Goal: Task Accomplishment & Management: Manage account settings

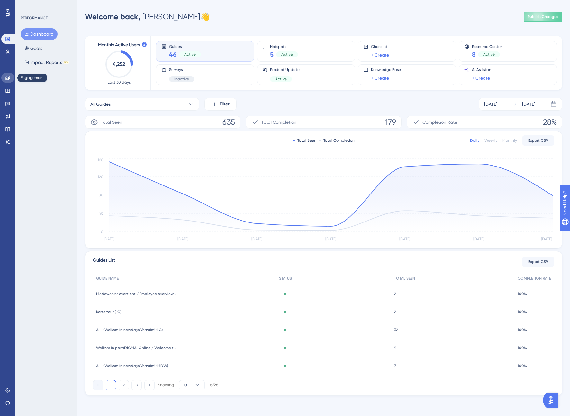
click at [10, 80] on icon at bounding box center [7, 77] width 5 height 5
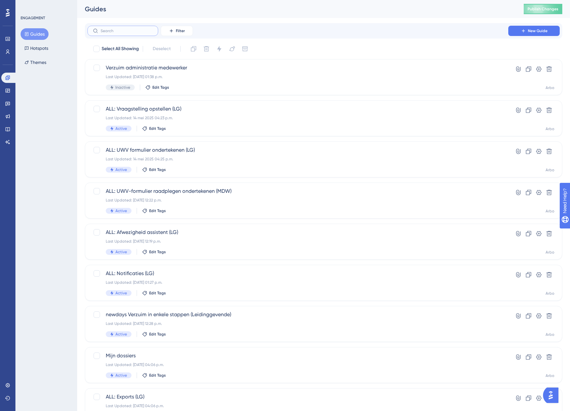
click at [111, 33] on input "text" at bounding box center [127, 31] width 52 height 4
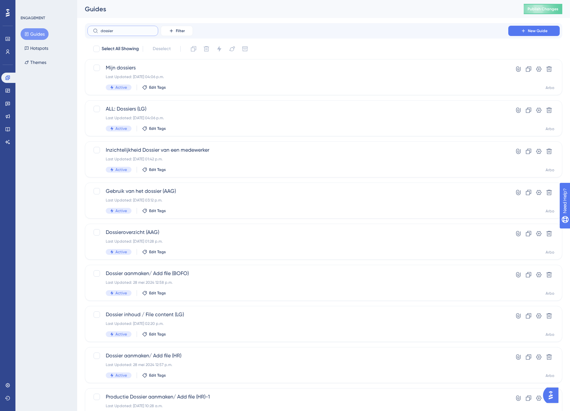
type input "dossier"
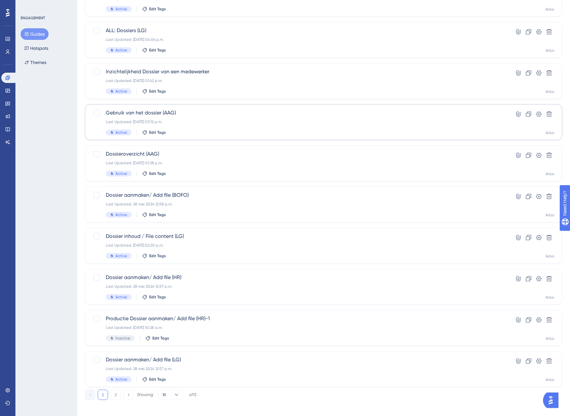
scroll to position [83, 0]
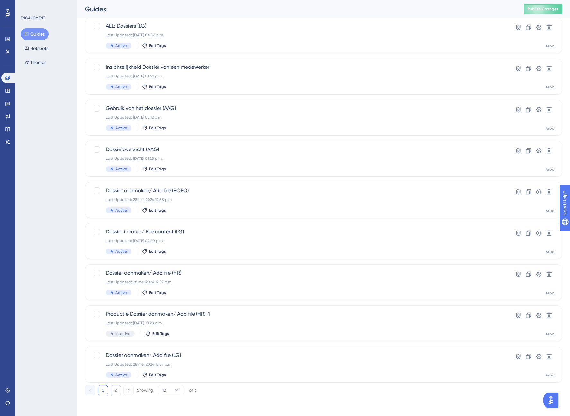
click at [114, 390] on button "2" at bounding box center [116, 390] width 10 height 10
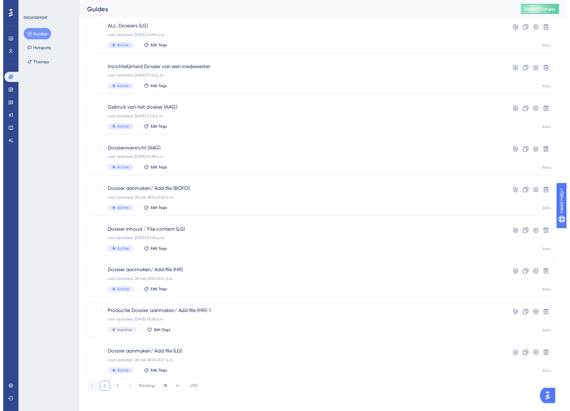
scroll to position [0, 0]
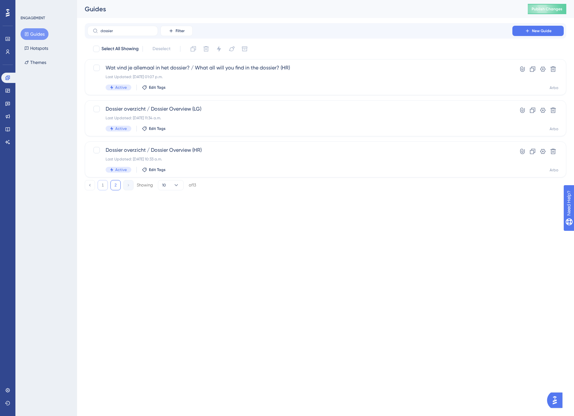
click at [102, 184] on button "1" at bounding box center [103, 185] width 10 height 10
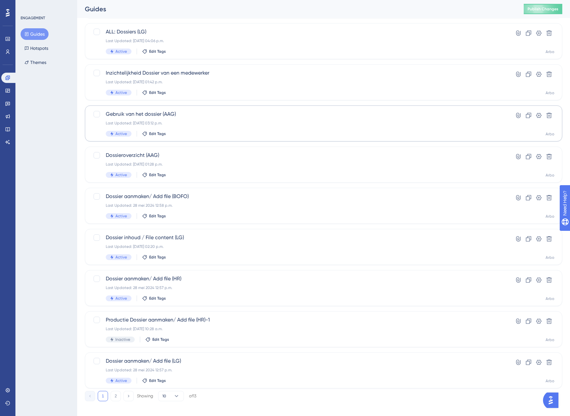
scroll to position [83, 0]
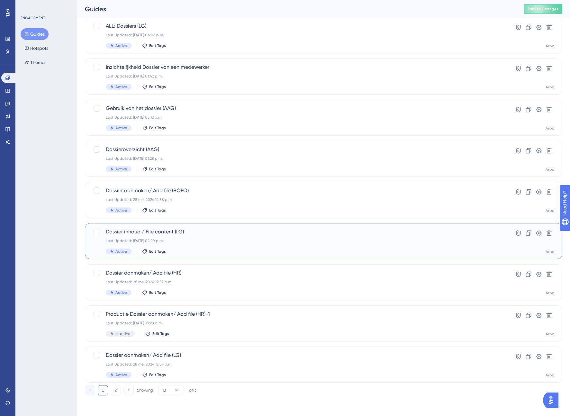
click at [217, 240] on div "Last Updated: 13 aug 2025 02:20 p.m." at bounding box center [298, 240] width 384 height 5
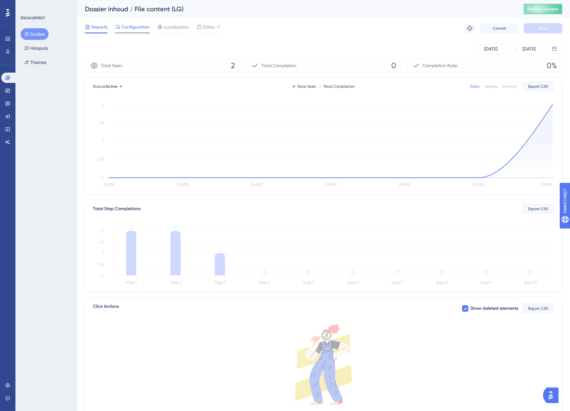
click at [138, 30] on span "Configuration" at bounding box center [135, 27] width 28 height 8
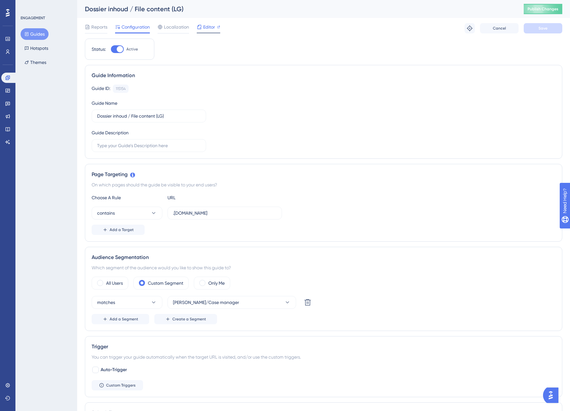
click at [206, 30] on span "Editor" at bounding box center [209, 27] width 12 height 8
click at [186, 26] on span "Localization" at bounding box center [176, 27] width 25 height 8
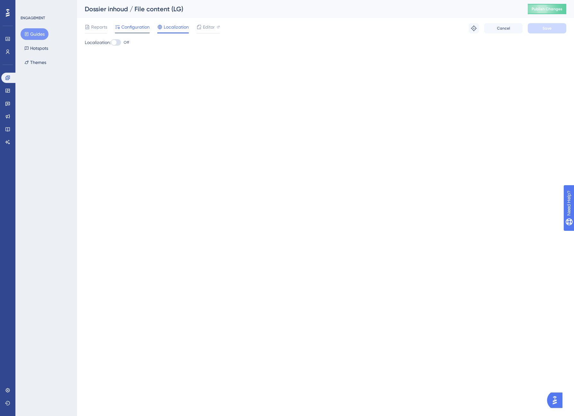
click at [138, 28] on span "Configuration" at bounding box center [135, 27] width 28 height 8
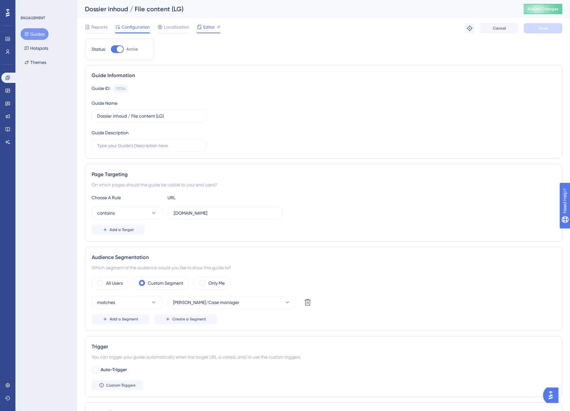
click at [214, 25] on span "Editor" at bounding box center [209, 27] width 12 height 8
click at [5, 93] on link at bounding box center [7, 90] width 13 height 10
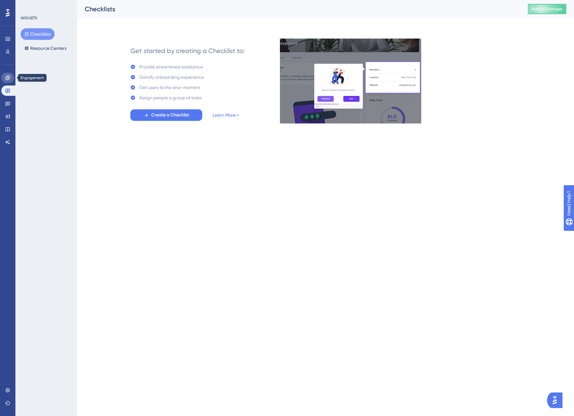
click at [10, 76] on link at bounding box center [7, 78] width 13 height 10
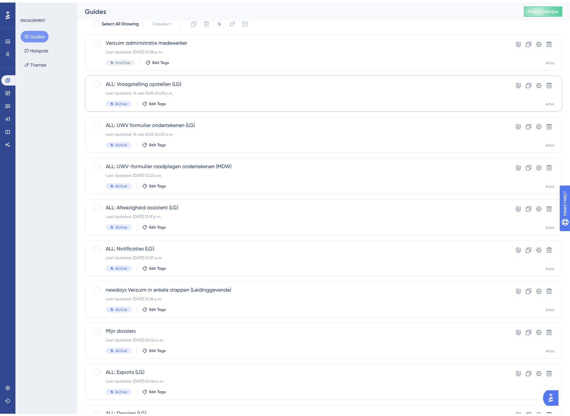
scroll to position [83, 0]
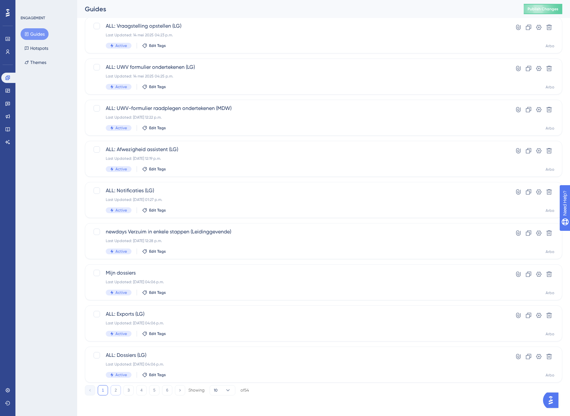
click at [113, 388] on button "2" at bounding box center [116, 390] width 10 height 10
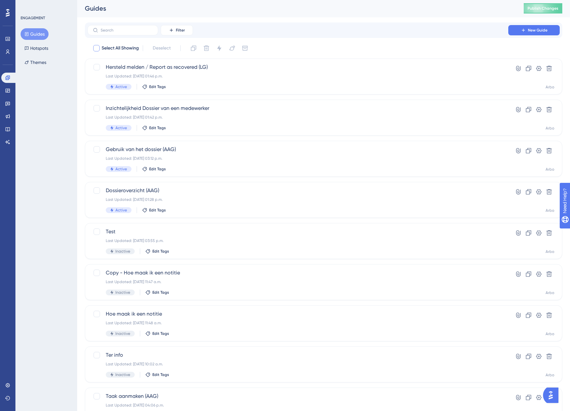
scroll to position [0, 0]
click at [115, 32] on input "text" at bounding box center [127, 31] width 52 height 4
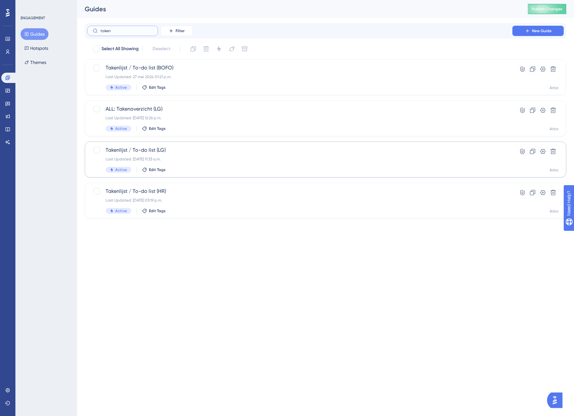
type input "taken"
click at [180, 156] on div "Last Updated: 29 apr 2024 11:33 a.m." at bounding box center [300, 158] width 389 height 5
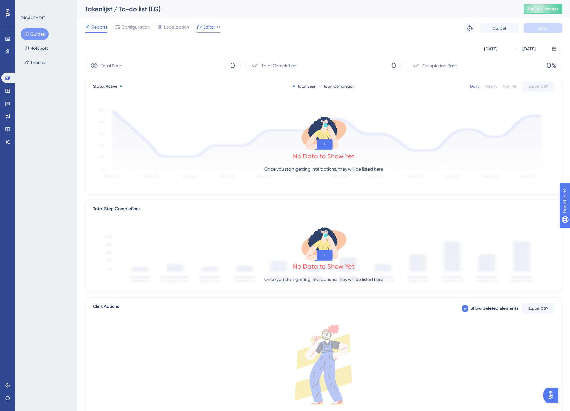
click at [212, 28] on span "Editor" at bounding box center [209, 27] width 12 height 8
click at [130, 30] on span "Configuration" at bounding box center [135, 27] width 28 height 8
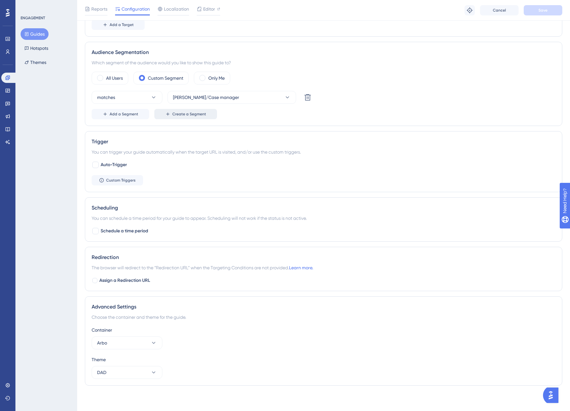
scroll to position [208, 0]
click at [113, 279] on span "Assign a Redirection URL" at bounding box center [124, 280] width 51 height 8
checkbox input "true"
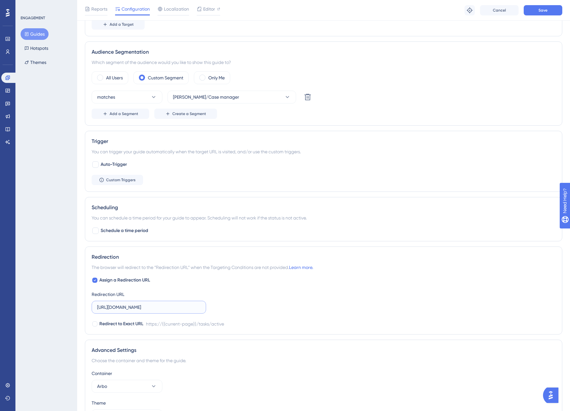
click at [119, 306] on input "https://klant.web.newapp.accept.paqt.io/tasks/active" at bounding box center [148, 307] width 103 height 7
click at [119, 307] on input "https://klant.web.newapp.accept.paqt.io/tasks/active" at bounding box center [148, 307] width 103 height 7
click at [153, 286] on div "Assign a Redirection URL Redirection URL Redirect to Exact URL https://{{curren…" at bounding box center [324, 301] width 464 height 51
click at [90, 279] on div "Redirection The browser will redirect to the “Redirection URL” when the Targeti…" at bounding box center [323, 290] width 477 height 88
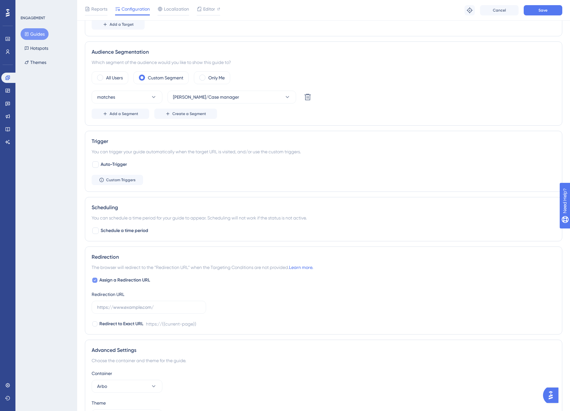
click at [94, 280] on icon at bounding box center [94, 280] width 3 height 5
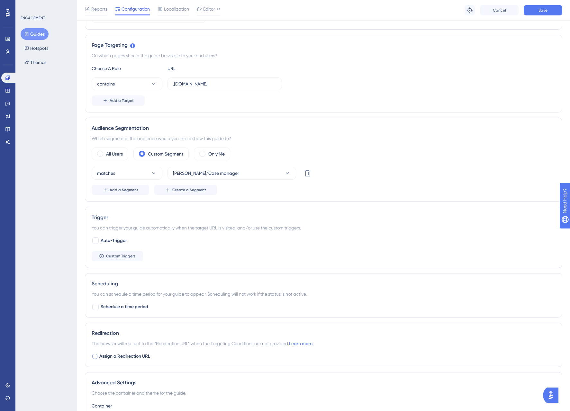
scroll to position [0, 0]
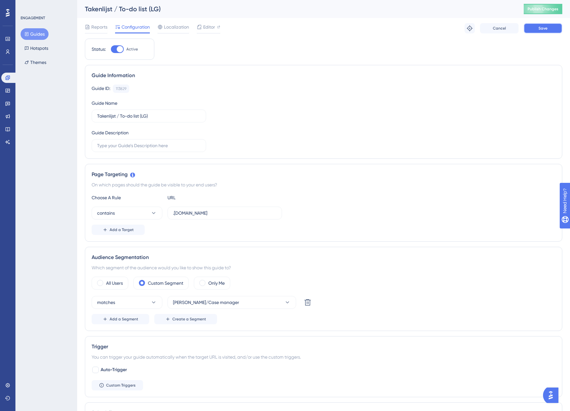
click at [540, 30] on span "Save" at bounding box center [542, 28] width 9 height 5
click at [203, 25] on span "Editor" at bounding box center [209, 27] width 12 height 8
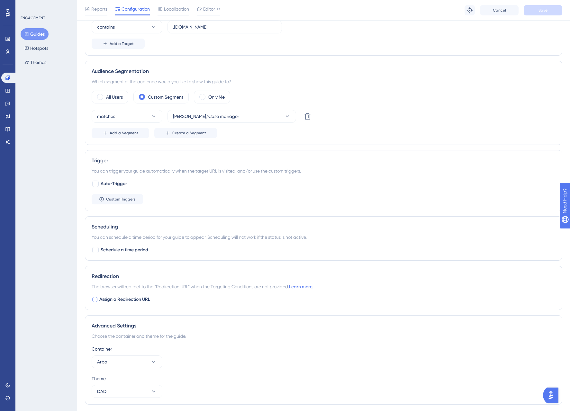
scroll to position [208, 0]
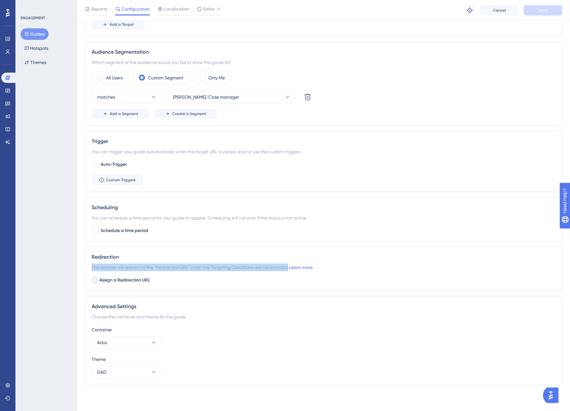
drag, startPoint x: 91, startPoint y: 267, endPoint x: 290, endPoint y: 269, distance: 199.2
click at [290, 269] on span "The browser will redirect to the “Redirection URL” when the Targeting Condition…" at bounding box center [202, 267] width 221 height 8
click at [109, 280] on span "Assign a Redirection URL" at bounding box center [124, 280] width 51 height 8
checkbox input "true"
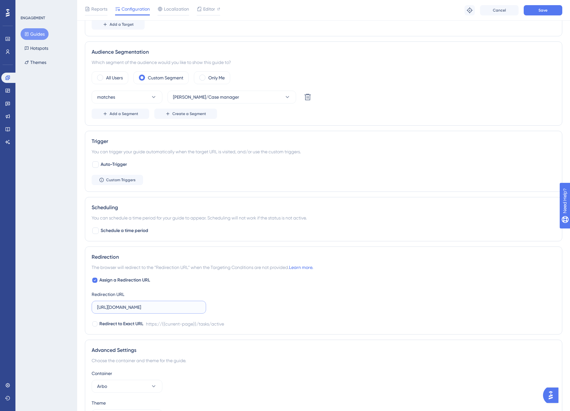
click at [128, 308] on input "https://web.newapp.accept.paqt.io/tasks/active" at bounding box center [148, 307] width 103 height 7
click at [151, 289] on div "Assign a Redirection URL Redirection URL Redirect to Exact URL https://{{curren…" at bounding box center [324, 301] width 464 height 51
click at [94, 325] on div at bounding box center [94, 323] width 5 height 5
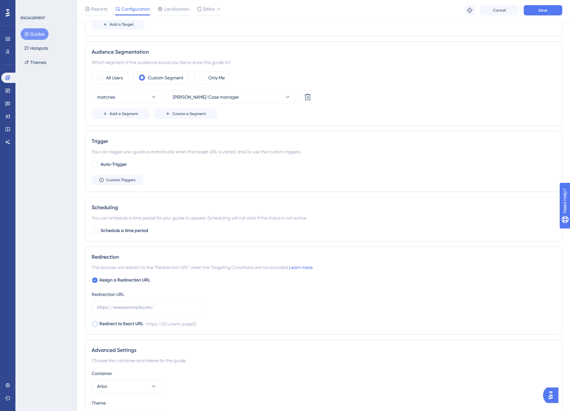
checkbox input "true"
click at [96, 280] on icon at bounding box center [94, 280] width 3 height 5
click at [96, 280] on div at bounding box center [94, 280] width 5 height 5
checkbox input "true"
click at [96, 323] on div at bounding box center [94, 323] width 5 height 5
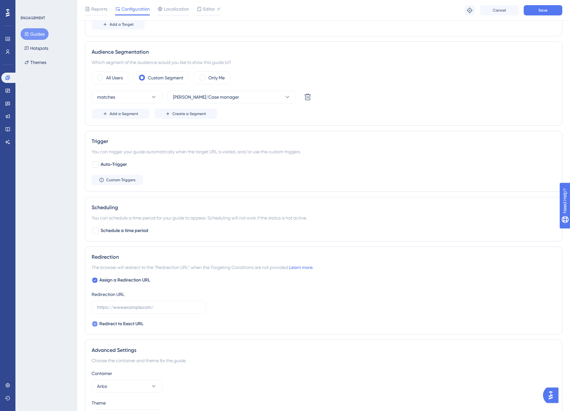
checkbox input "false"
click at [540, 10] on span "Save" at bounding box center [542, 10] width 9 height 5
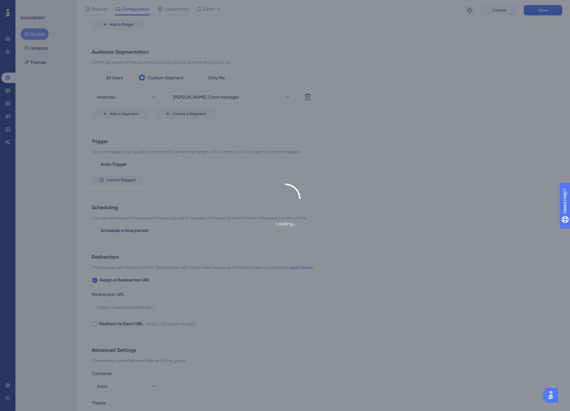
type input "https://web.newapp.accept.paqt.io/tasks/active"
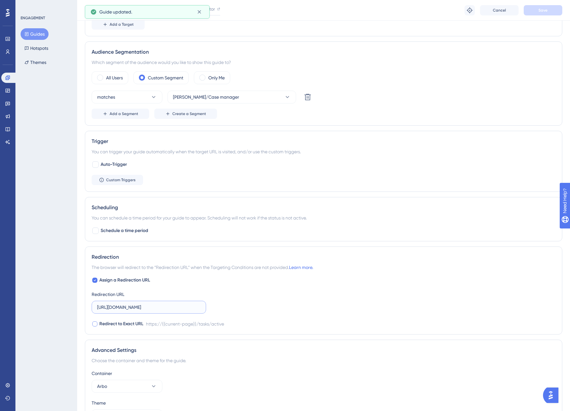
click at [153, 308] on input "https://web.newapp.accept.paqt.io/tasks/active" at bounding box center [148, 307] width 103 height 7
click at [530, 9] on button "Save" at bounding box center [542, 10] width 39 height 10
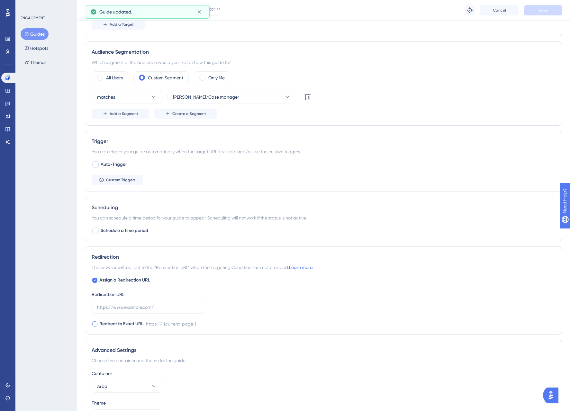
drag, startPoint x: 182, startPoint y: 296, endPoint x: 175, endPoint y: 293, distance: 7.6
click at [182, 296] on div "Redirection URL" at bounding box center [149, 301] width 114 height 23
click at [96, 281] on div at bounding box center [94, 280] width 5 height 5
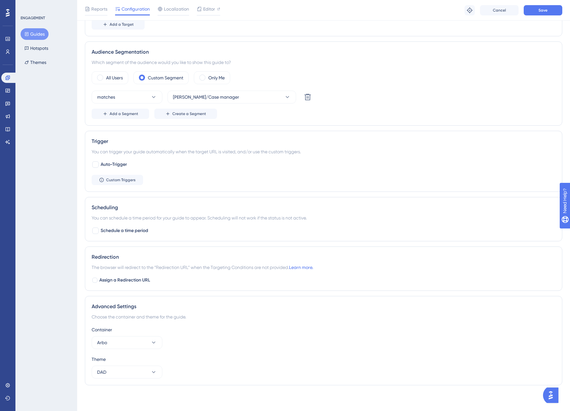
click at [97, 280] on div at bounding box center [94, 280] width 5 height 5
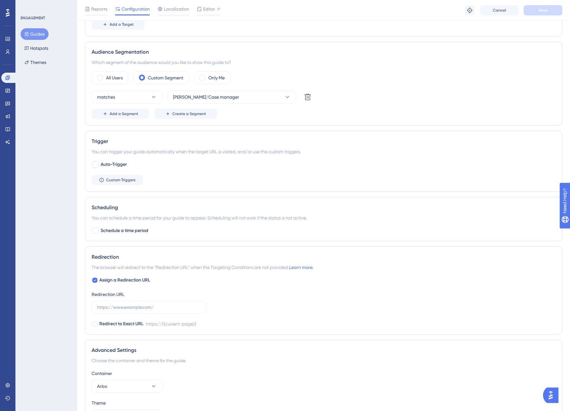
click at [97, 280] on div at bounding box center [94, 280] width 5 height 5
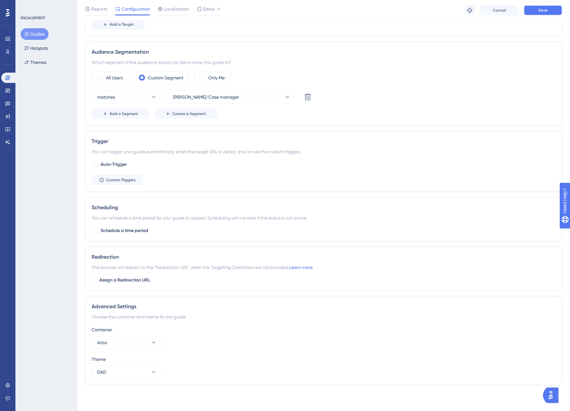
click at [551, 8] on button "Save" at bounding box center [542, 10] width 39 height 10
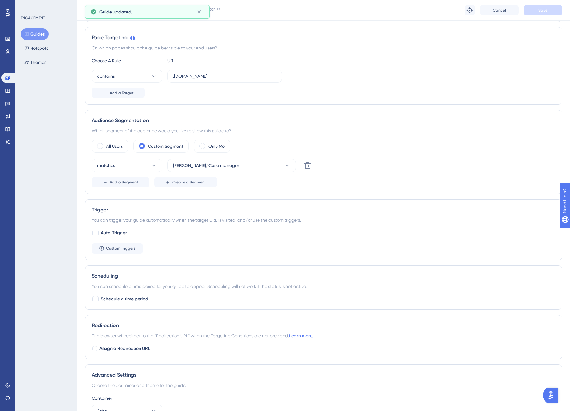
scroll to position [129, 0]
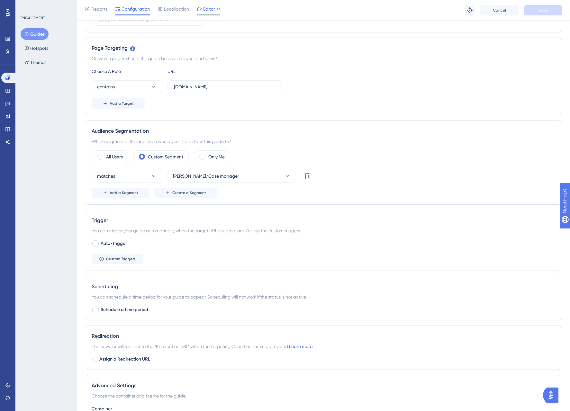
click at [215, 9] on div "Editor" at bounding box center [208, 9] width 23 height 8
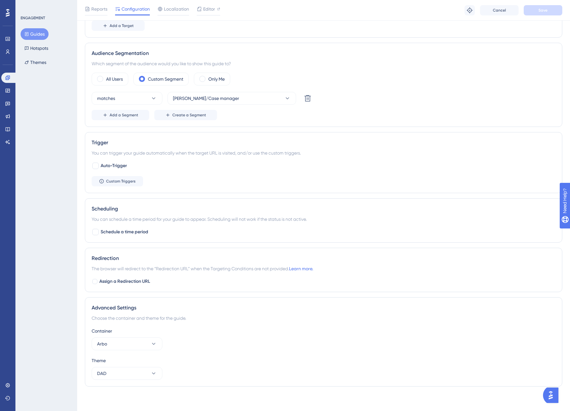
scroll to position [208, 0]
click at [95, 280] on div at bounding box center [94, 280] width 5 height 5
checkbox input "true"
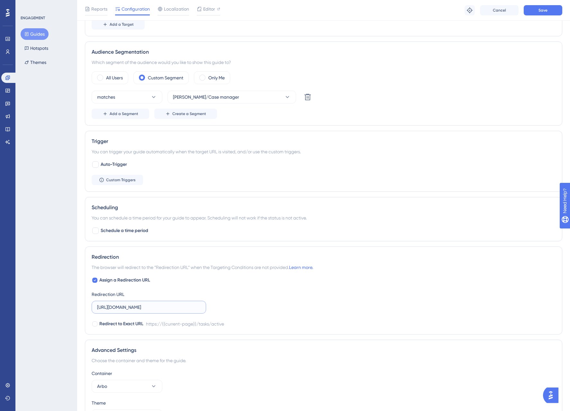
click at [117, 307] on input "https://web.newapp.accept.paqt.io/tasks/active" at bounding box center [148, 307] width 103 height 7
click at [135, 306] on input "https://web.newapp.accept.paqt.io/tasks/active" at bounding box center [148, 307] width 103 height 7
click at [271, 303] on div "Assign a Redirection URL Redirection URL Redirect to Exact URL https://{{curren…" at bounding box center [324, 301] width 464 height 51
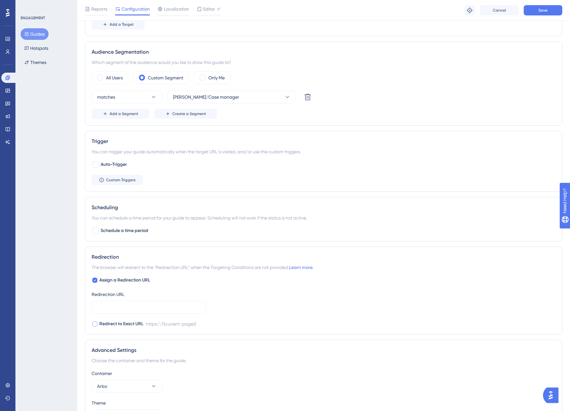
click at [97, 325] on div at bounding box center [94, 323] width 5 height 5
click at [93, 325] on icon at bounding box center [94, 323] width 3 height 5
checkbox input "false"
click at [95, 280] on icon at bounding box center [94, 280] width 3 height 5
click at [95, 279] on div at bounding box center [94, 280] width 5 height 5
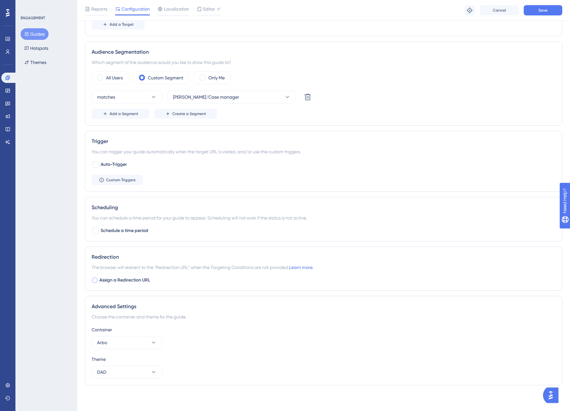
checkbox input "true"
click at [539, 13] on button "Save" at bounding box center [542, 10] width 39 height 10
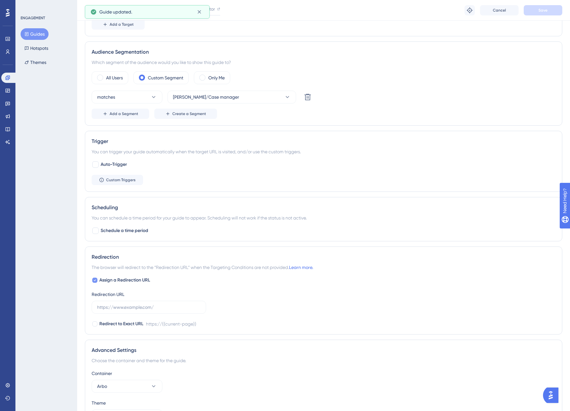
click at [94, 281] on icon at bounding box center [94, 280] width 3 height 5
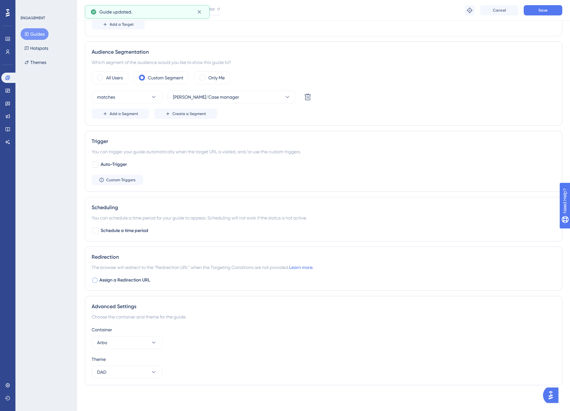
click at [94, 281] on div at bounding box center [94, 280] width 5 height 5
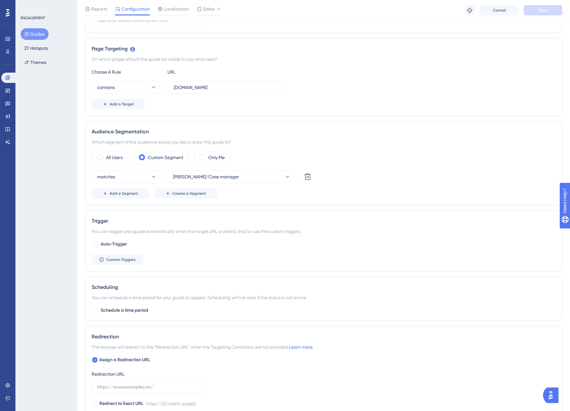
scroll to position [0, 0]
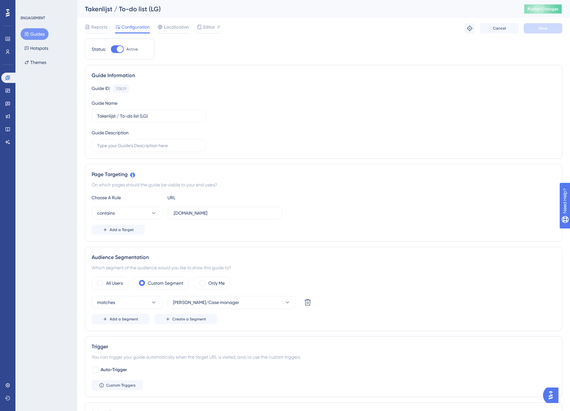
click at [540, 10] on span "Publish Changes" at bounding box center [542, 8] width 31 height 5
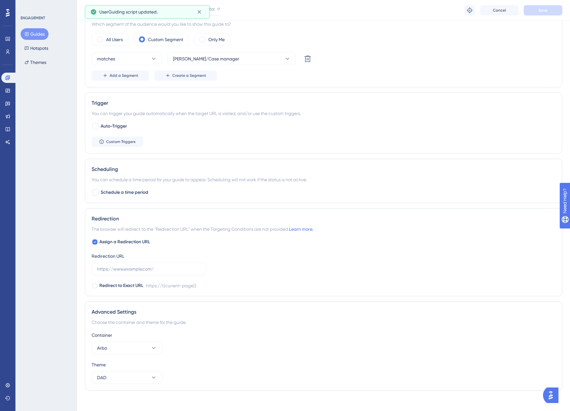
scroll to position [252, 0]
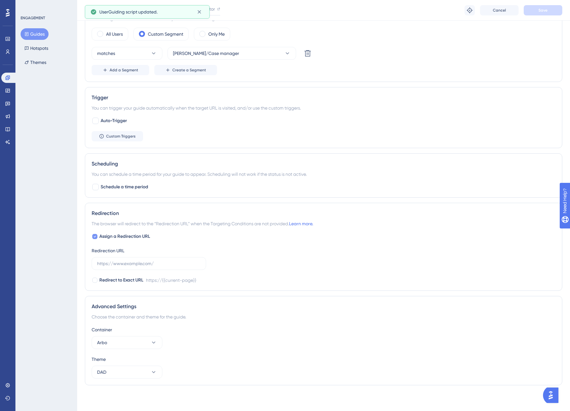
click at [96, 236] on icon at bounding box center [94, 236] width 3 height 5
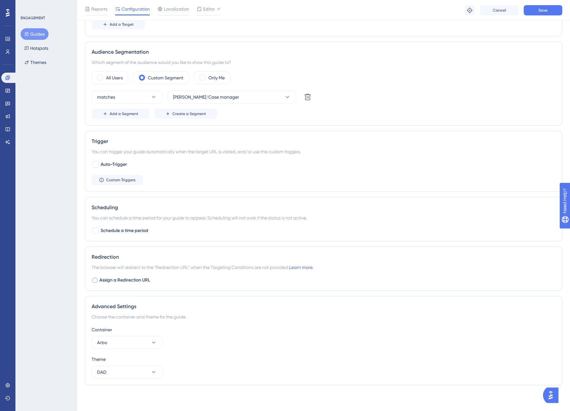
click at [98, 279] on div at bounding box center [95, 280] width 6 height 6
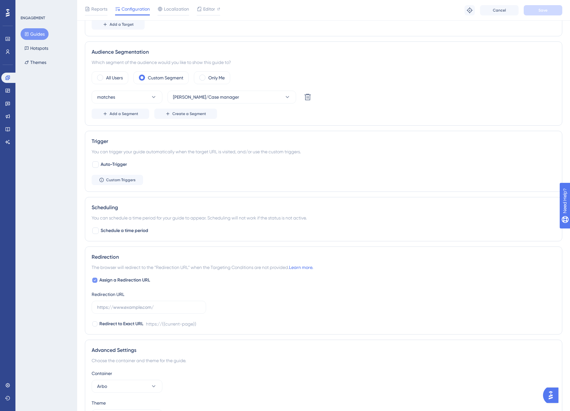
click at [98, 279] on div at bounding box center [95, 280] width 6 height 6
checkbox input "false"
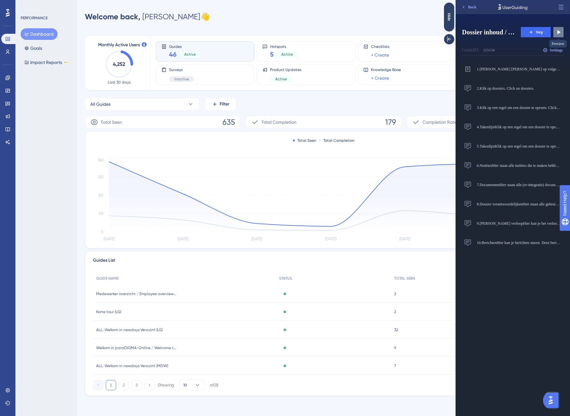
click at [556, 33] on icon at bounding box center [558, 32] width 6 height 6
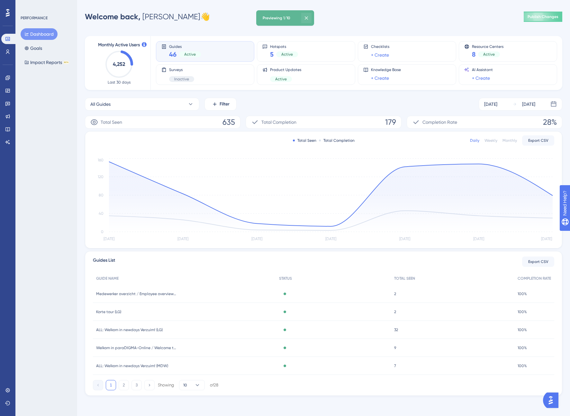
click at [309, 16] on icon at bounding box center [306, 18] width 6 height 6
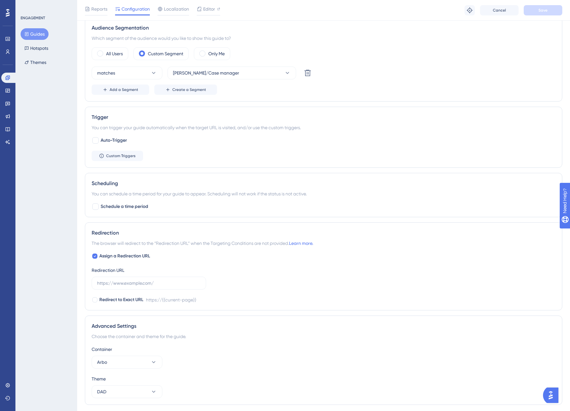
scroll to position [252, 0]
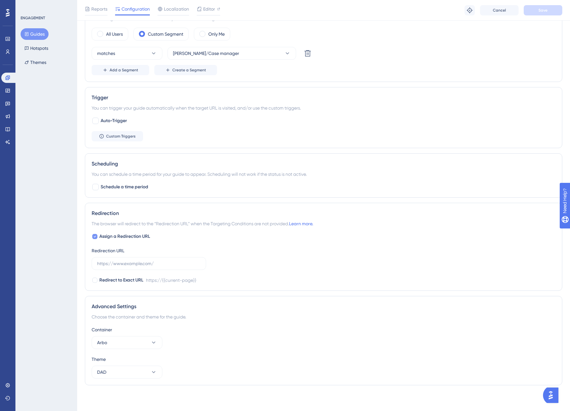
click at [94, 236] on icon at bounding box center [94, 236] width 3 height 5
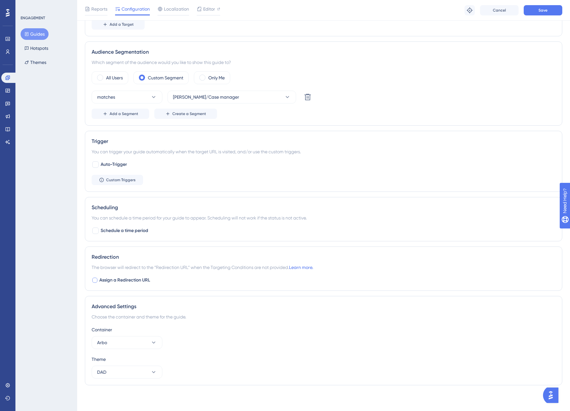
click at [96, 280] on div at bounding box center [94, 280] width 5 height 5
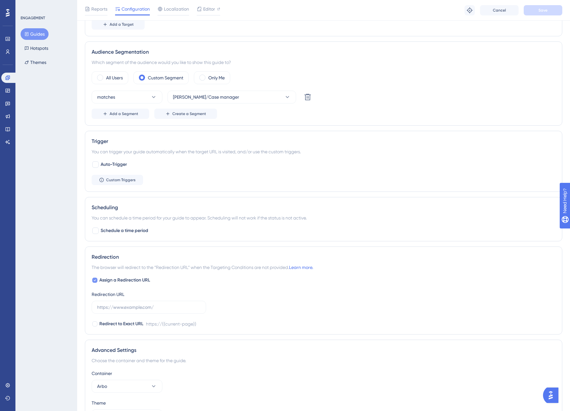
click at [96, 280] on div at bounding box center [94, 280] width 5 height 5
checkbox input "false"
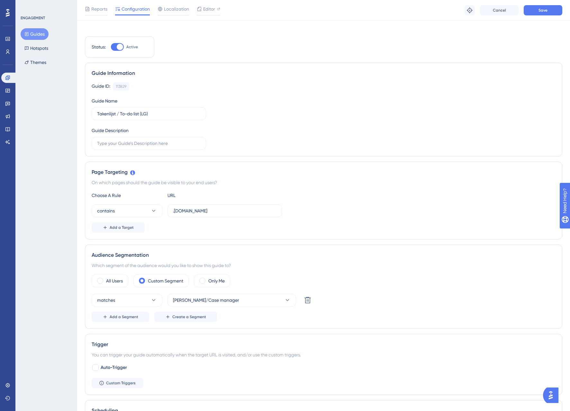
scroll to position [0, 0]
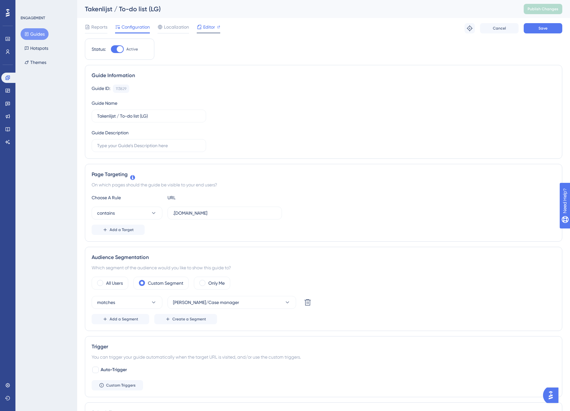
click at [214, 25] on span "Editor" at bounding box center [209, 27] width 12 height 8
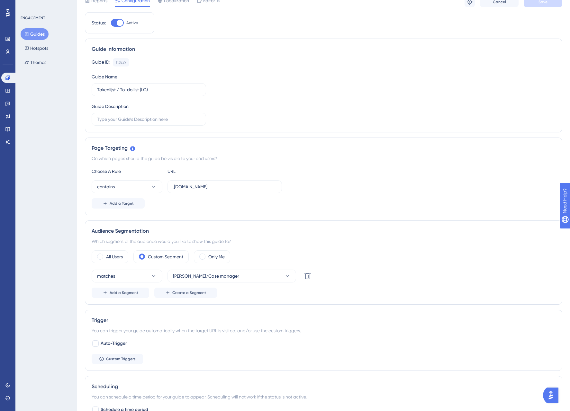
scroll to position [249, 0]
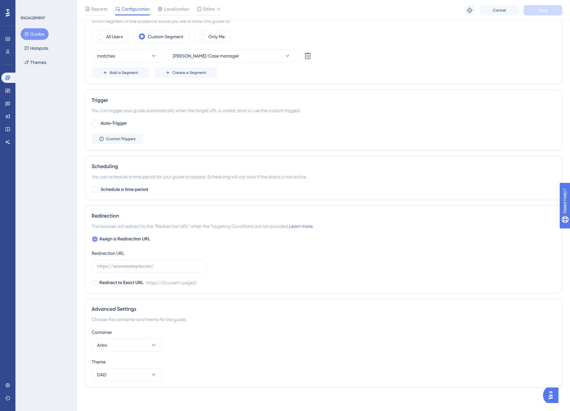
click at [95, 240] on icon at bounding box center [94, 238] width 3 height 5
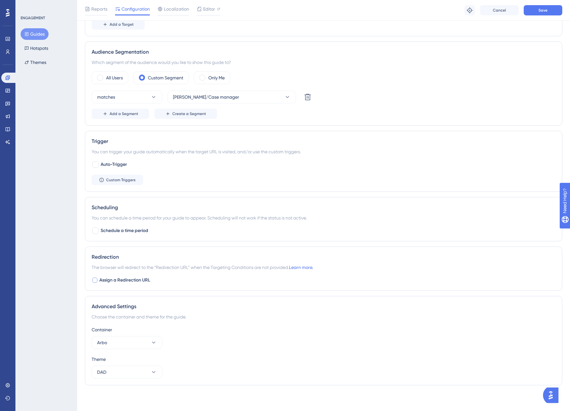
click at [96, 279] on div at bounding box center [94, 280] width 5 height 5
checkbox input "true"
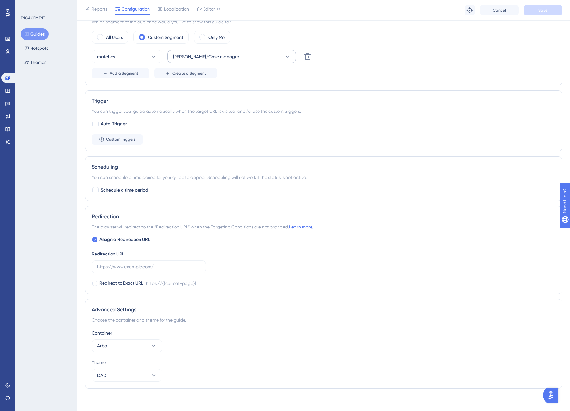
scroll to position [252, 0]
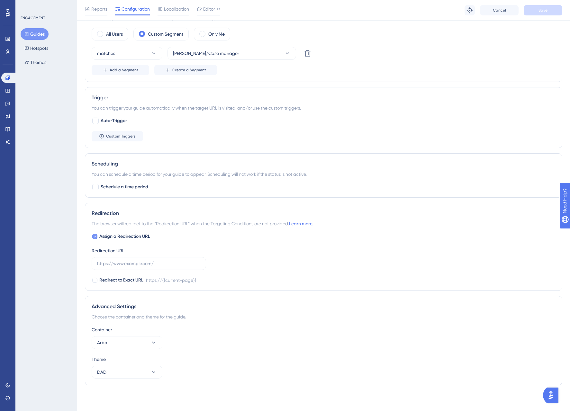
click at [95, 235] on icon at bounding box center [94, 236] width 3 height 5
checkbox input "false"
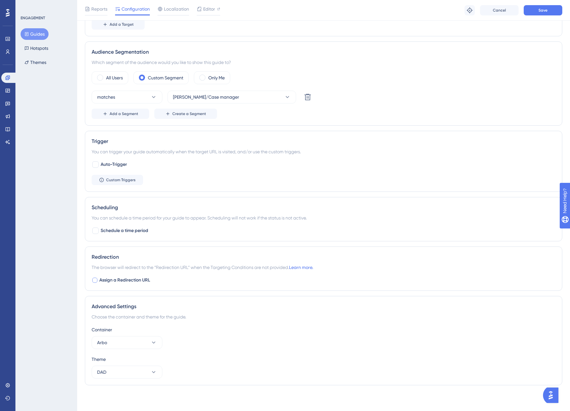
scroll to position [208, 0]
click at [550, 10] on button "Save" at bounding box center [542, 10] width 39 height 10
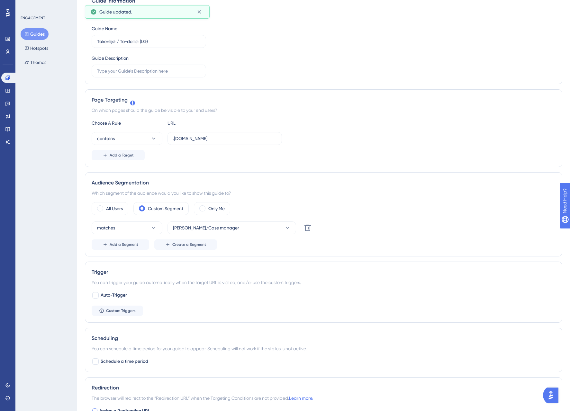
scroll to position [0, 0]
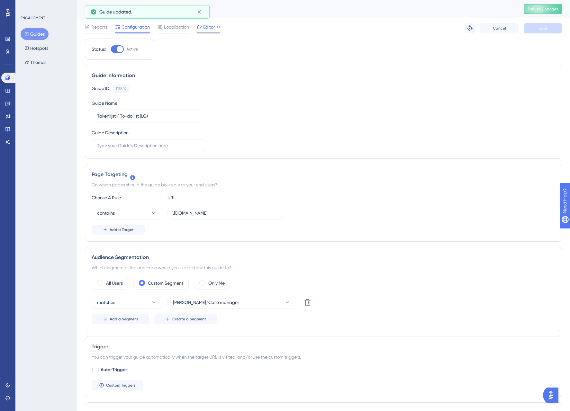
click at [210, 26] on span "Editor" at bounding box center [209, 27] width 12 height 8
click at [35, 32] on button "Guides" at bounding box center [35, 34] width 28 height 12
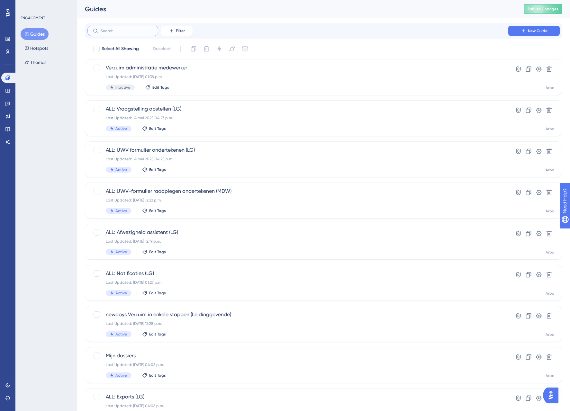
click at [117, 32] on input "text" at bounding box center [127, 31] width 52 height 4
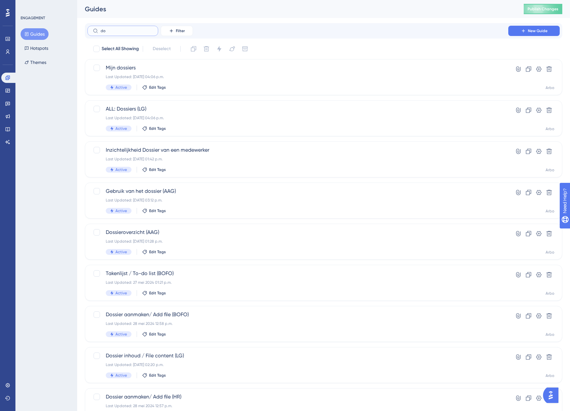
type input "d"
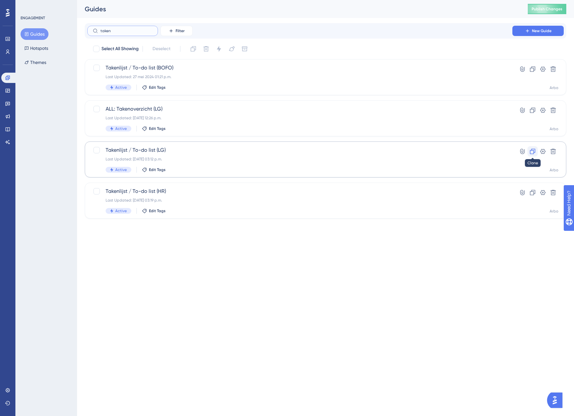
type input "taken"
click at [533, 151] on icon at bounding box center [533, 151] width 6 height 6
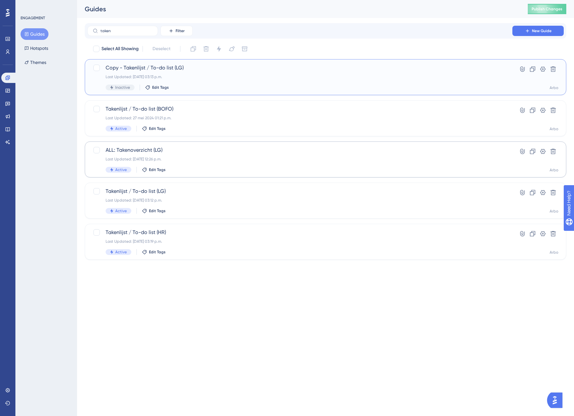
click at [203, 76] on div "Last Updated: 13 aug 2025 03:13 p.m." at bounding box center [300, 76] width 389 height 5
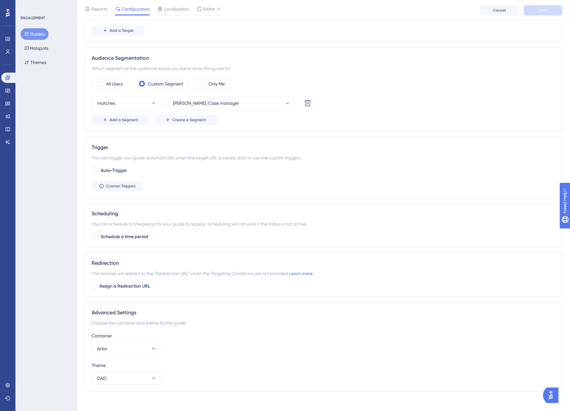
scroll to position [208, 0]
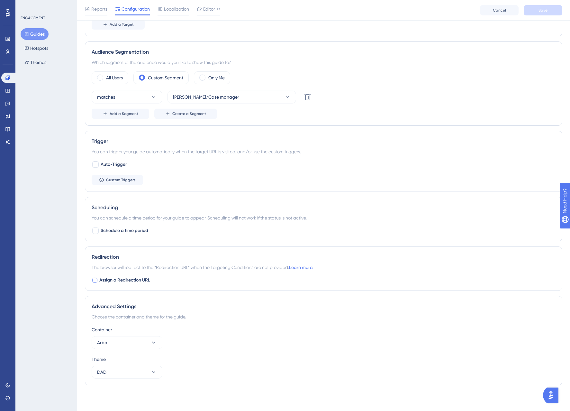
click at [94, 281] on div at bounding box center [94, 280] width 5 height 5
checkbox input "true"
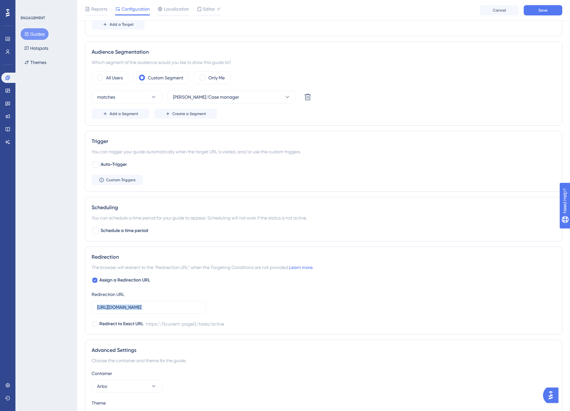
drag, startPoint x: 94, startPoint y: 309, endPoint x: 243, endPoint y: 302, distance: 148.3
click at [243, 302] on div "Assign a Redirection URL Redirection URL https://web.newapp.accept.paqt.io/task…" at bounding box center [324, 301] width 464 height 51
click at [226, 299] on div "Assign a Redirection URL Redirection URL https://web.newapp.accept.paqt.io/task…" at bounding box center [324, 301] width 464 height 51
click at [141, 305] on input "https://web.newapp.accept.paqt.io/tasks/active" at bounding box center [148, 307] width 103 height 7
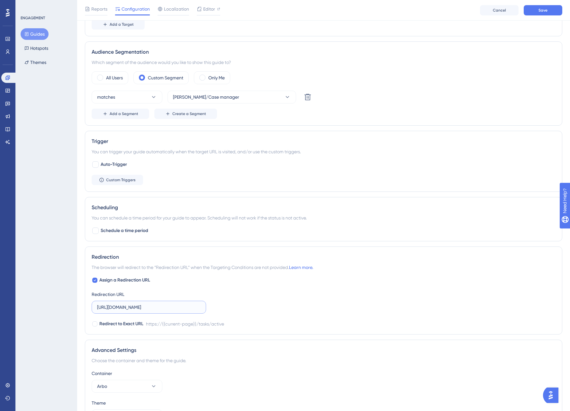
click at [141, 305] on input "https://web.newapp.accept.paqt.io/tasks/active" at bounding box center [148, 307] width 103 height 7
click at [242, 309] on div "Assign a Redirection URL Redirection URL Redirect to Exact URL https://{{curren…" at bounding box center [324, 301] width 464 height 51
click at [549, 13] on button "Save" at bounding box center [542, 10] width 39 height 10
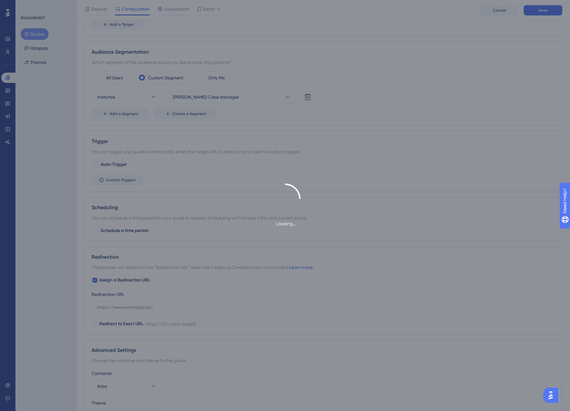
type input "https://web.newapp.accept.paqt.io/tasks/active"
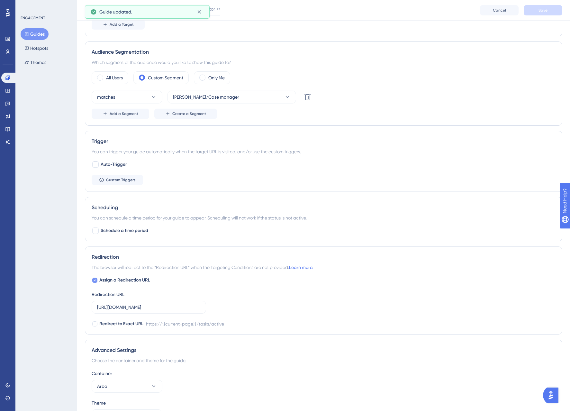
click at [96, 281] on icon at bounding box center [94, 280] width 3 height 5
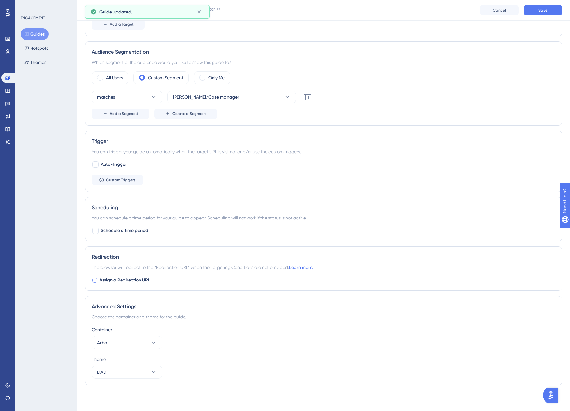
click at [98, 281] on div at bounding box center [95, 280] width 6 height 6
checkbox input "true"
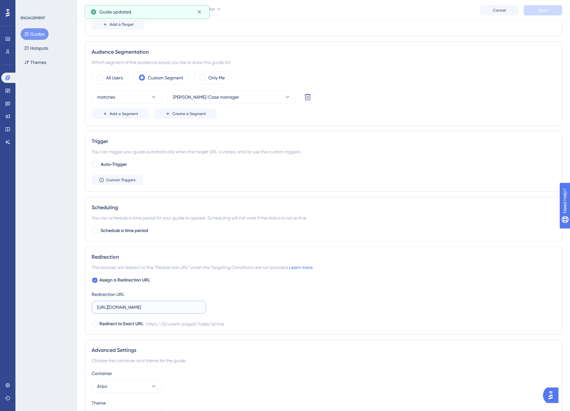
click at [111, 309] on input "https://web.newapp.accept.paqt.io/tasks/active" at bounding box center [148, 307] width 103 height 7
click at [111, 308] on input "https://web.newapp.accept.paqt.io/tasks/active" at bounding box center [148, 307] width 103 height 7
click at [227, 298] on div "Assign a Redirection URL Redirection URL Redirect to Exact URL https://{{curren…" at bounding box center [324, 301] width 464 height 51
click at [540, 12] on span "Save" at bounding box center [542, 10] width 9 height 5
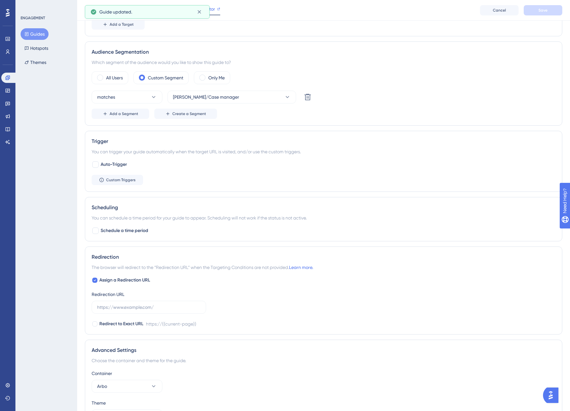
click at [214, 8] on span "Editor" at bounding box center [209, 9] width 12 height 8
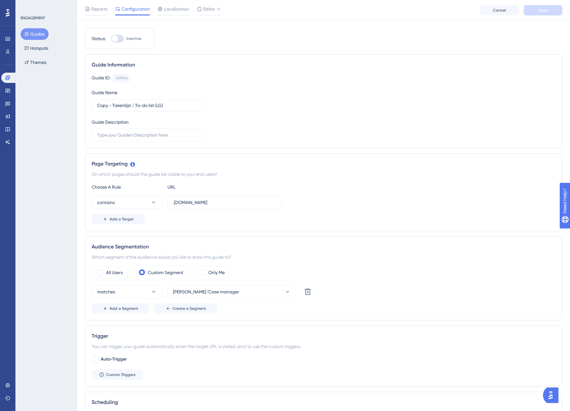
scroll to position [0, 0]
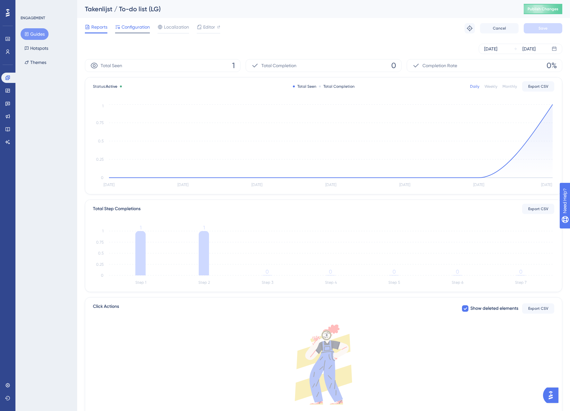
click at [131, 27] on span "Configuration" at bounding box center [135, 27] width 28 height 8
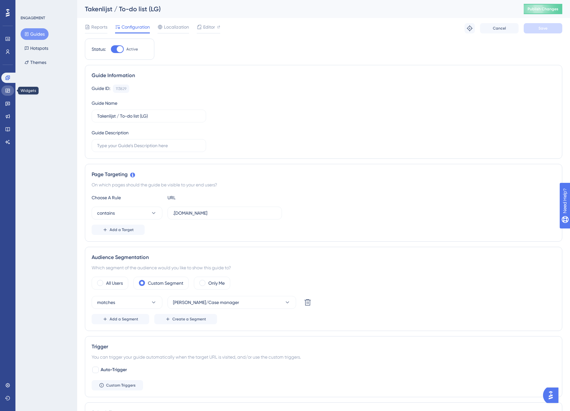
click at [8, 93] on icon at bounding box center [7, 90] width 5 height 5
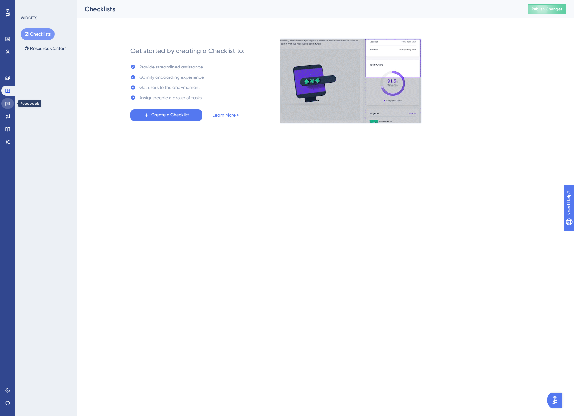
click at [7, 103] on icon at bounding box center [7, 103] width 5 height 5
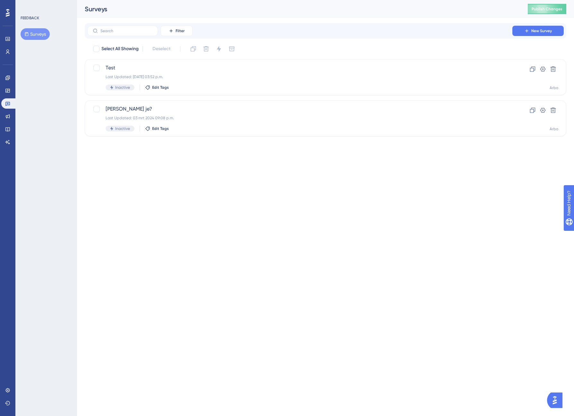
click at [8, 70] on div "Engagement Widgets Feedback Product Updates Knowledge Base AI Assistant" at bounding box center [7, 102] width 13 height 90
click at [9, 76] on icon at bounding box center [7, 78] width 4 height 4
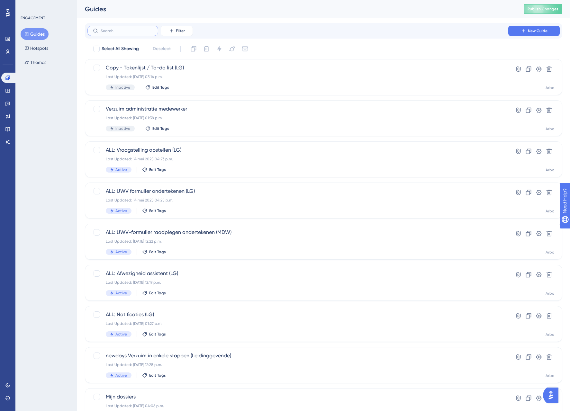
click at [113, 29] on input "text" at bounding box center [127, 31] width 52 height 4
click at [95, 69] on div at bounding box center [96, 68] width 6 height 6
checkbox input "true"
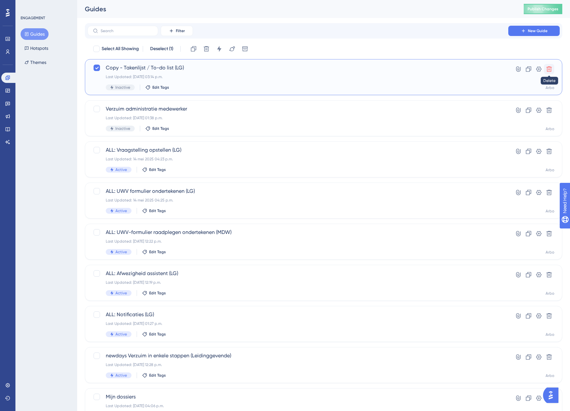
click at [551, 70] on icon at bounding box center [548, 69] width 5 height 5
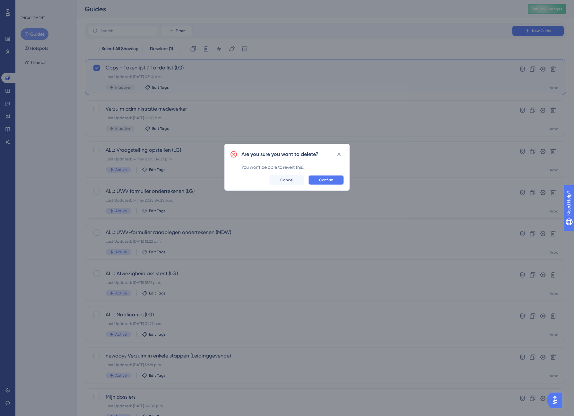
click at [340, 178] on button "Confirm" at bounding box center [326, 180] width 36 height 10
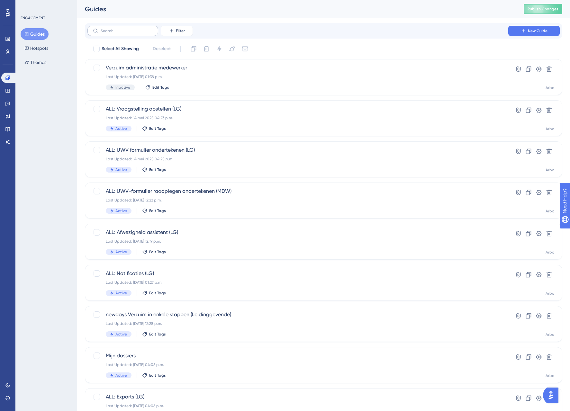
click at [131, 33] on label at bounding box center [122, 31] width 71 height 10
click at [131, 33] on input "text" at bounding box center [127, 31] width 52 height 4
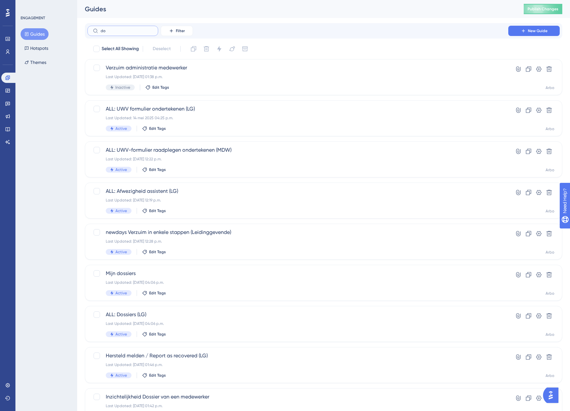
type input "doc"
checkbox input "true"
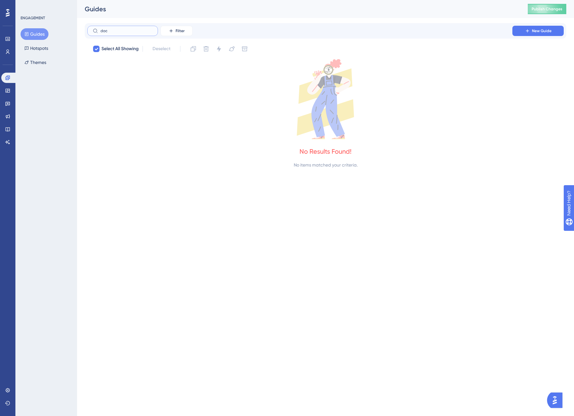
type input "do"
checkbox input "false"
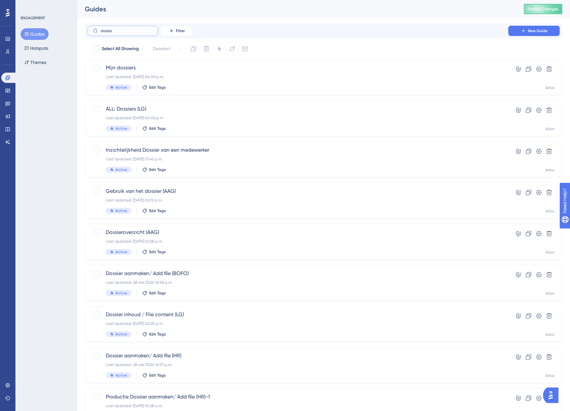
type input "dossien"
checkbox input "true"
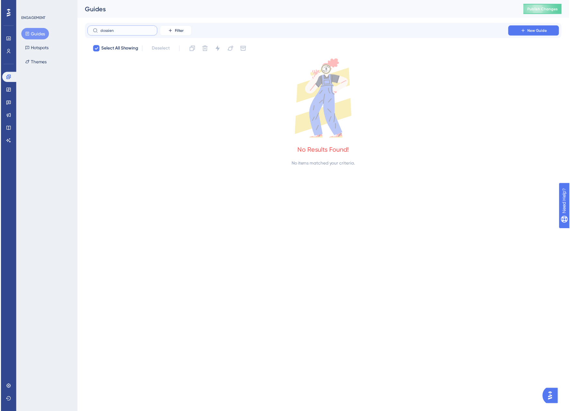
type input "dossie"
checkbox input "false"
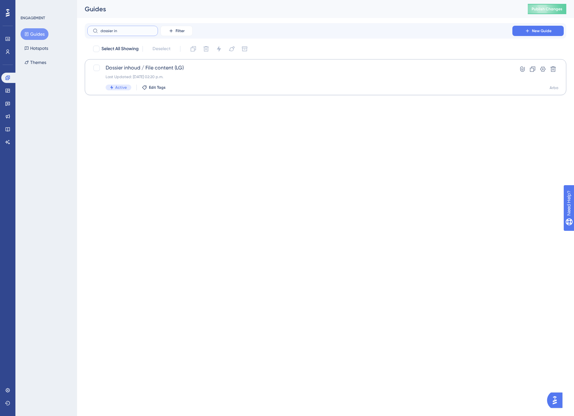
type input "dossier in"
click at [158, 73] on div "Dossier inhoud / File content (LG) Last Updated: 13 aug 2025 02:20 p.m. Active …" at bounding box center [300, 77] width 389 height 26
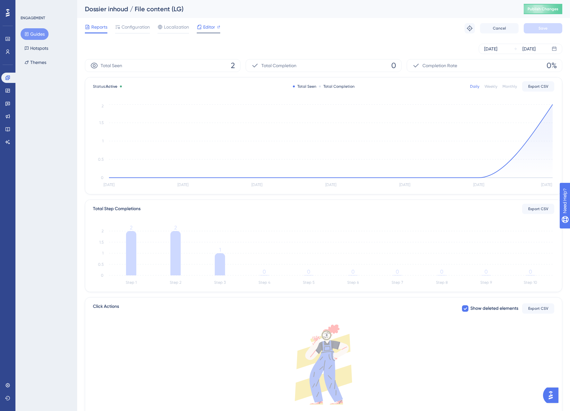
click at [211, 29] on span "Editor" at bounding box center [209, 27] width 12 height 8
click at [134, 31] on div "Configuration" at bounding box center [132, 28] width 35 height 10
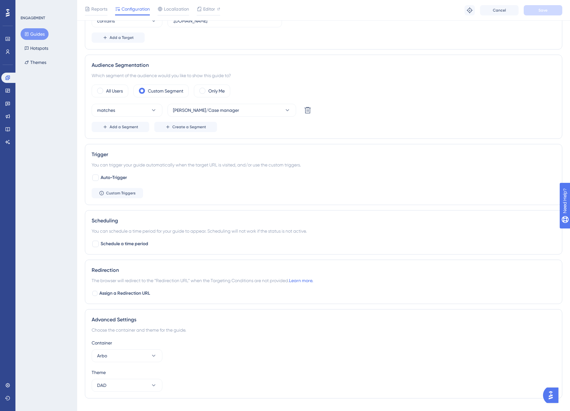
scroll to position [208, 0]
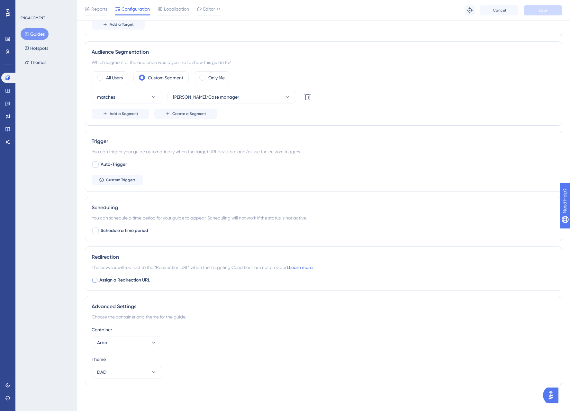
click at [97, 279] on div at bounding box center [95, 280] width 6 height 6
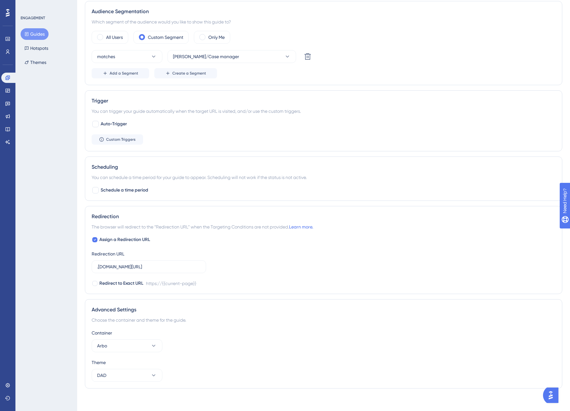
scroll to position [252, 0]
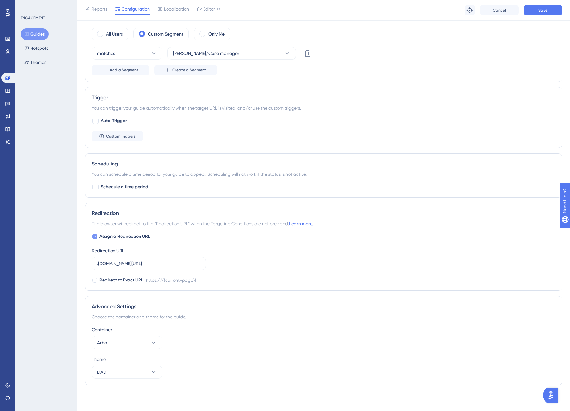
click at [94, 236] on icon at bounding box center [94, 236] width 3 height 5
checkbox input "false"
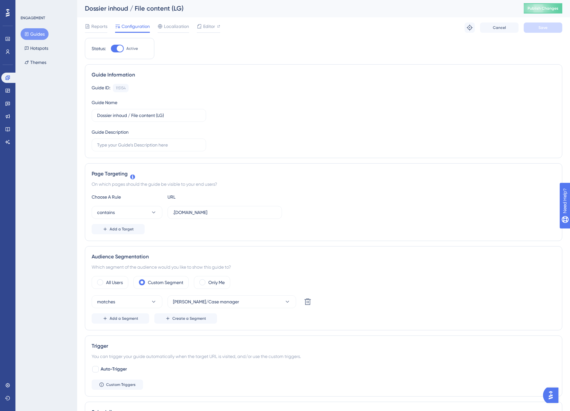
scroll to position [0, 0]
click at [305, 199] on div "Choose A Rule URL" at bounding box center [324, 198] width 464 height 8
click at [204, 28] on span "Editor" at bounding box center [209, 27] width 12 height 8
click at [204, 30] on span "Editor" at bounding box center [209, 27] width 12 height 8
click at [206, 27] on span "Editor" at bounding box center [209, 27] width 12 height 8
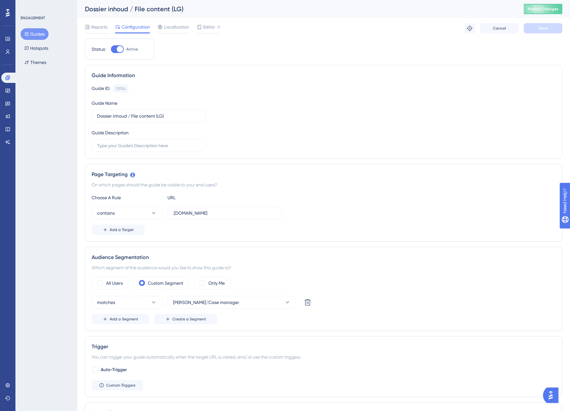
click at [376, 95] on div "Guide ID: 115154 Copy Guide Name Dossier inhoud / File content (LG) Guide Descr…" at bounding box center [324, 118] width 464 height 67
click at [9, 142] on icon at bounding box center [7, 141] width 5 height 5
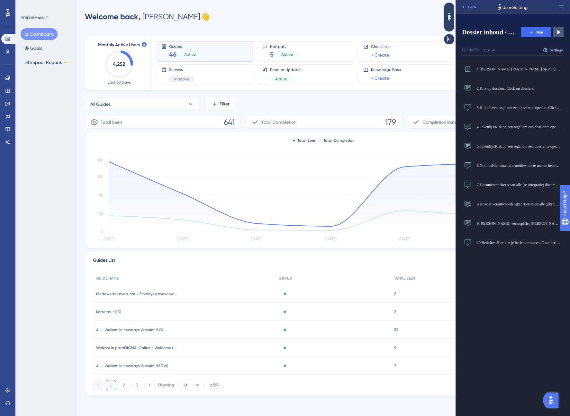
click at [552, 50] on span "Settings" at bounding box center [555, 50] width 13 height 5
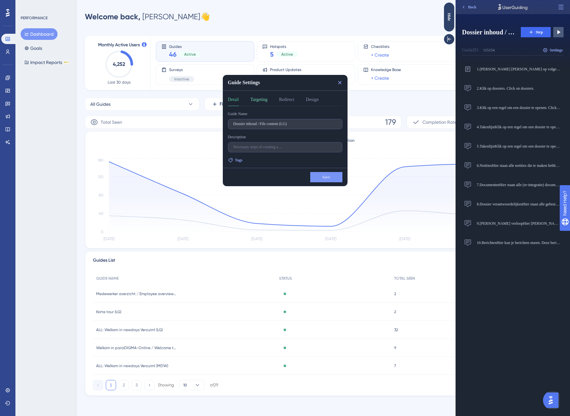
click at [261, 96] on button "Targeting" at bounding box center [258, 101] width 17 height 10
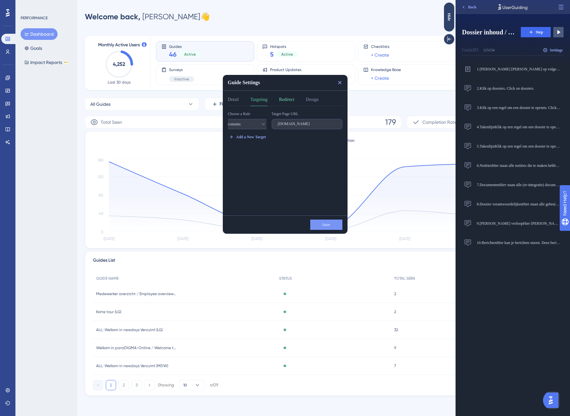
click at [293, 101] on button "Redirect" at bounding box center [286, 101] width 15 height 10
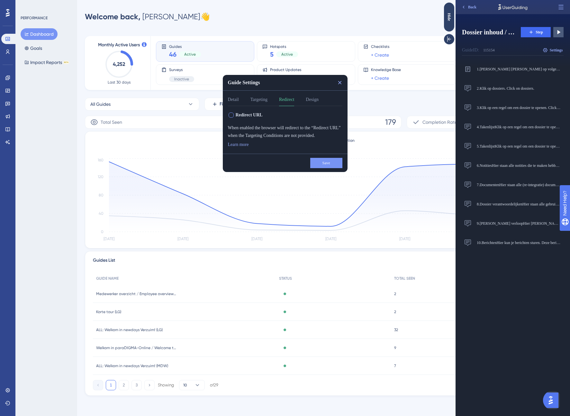
click at [233, 113] on div at bounding box center [230, 114] width 5 height 5
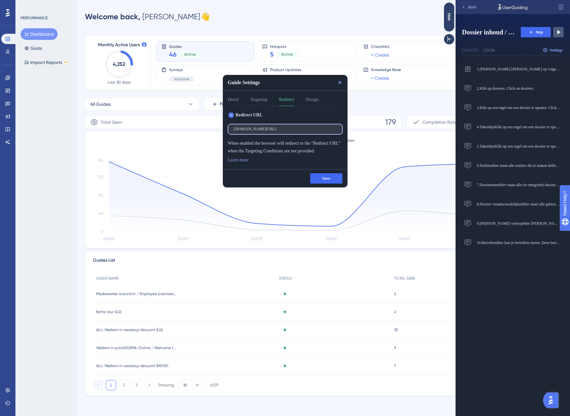
drag, startPoint x: 288, startPoint y: 130, endPoint x: 161, endPoint y: 130, distance: 126.9
click at [161, 0] on html "Guide Settings Detail Targeting Redirect Design Redirect URL .dearbodienst.newd…" at bounding box center [227, 0] width 455 height 0
click at [316, 178] on button "Save" at bounding box center [326, 178] width 32 height 10
click at [263, 100] on button "Targeting" at bounding box center [258, 101] width 17 height 10
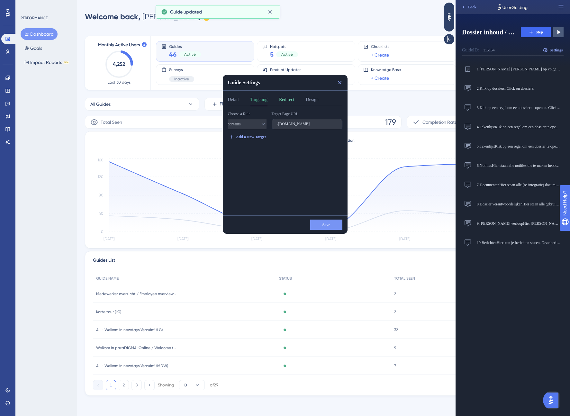
click at [294, 101] on button "Redirect" at bounding box center [286, 101] width 15 height 10
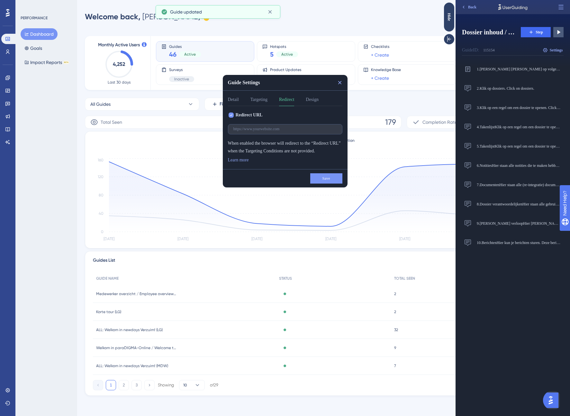
click at [231, 116] on icon at bounding box center [231, 115] width 3 height 3
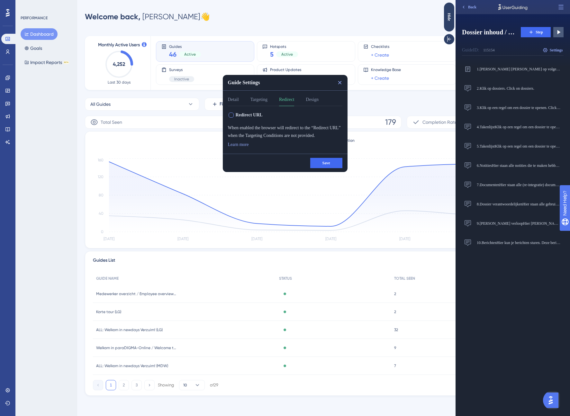
click at [231, 116] on div at bounding box center [230, 114] width 5 height 5
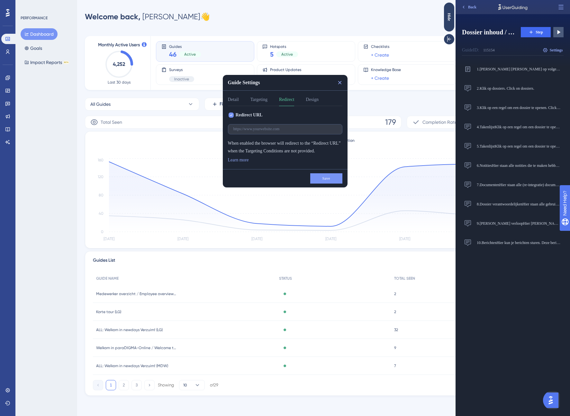
click at [290, 120] on div "Redirect URL When enabled the browser will redirect to the “Redirect URL” when …" at bounding box center [285, 137] width 114 height 53
click at [292, 112] on div "Redirect URL When enabled the browser will redirect to the “Redirect URL” when …" at bounding box center [285, 137] width 114 height 53
click at [267, 99] on button "Targeting" at bounding box center [258, 101] width 17 height 10
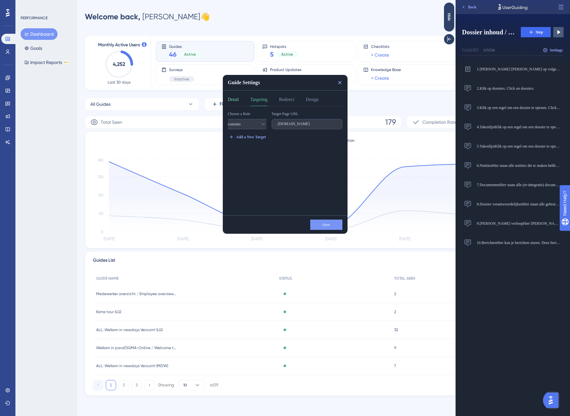
click at [232, 101] on button "Detail" at bounding box center [233, 101] width 11 height 10
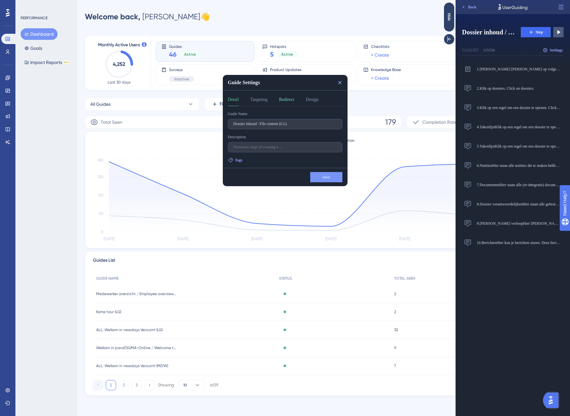
click at [289, 99] on button "Redirect" at bounding box center [286, 101] width 15 height 10
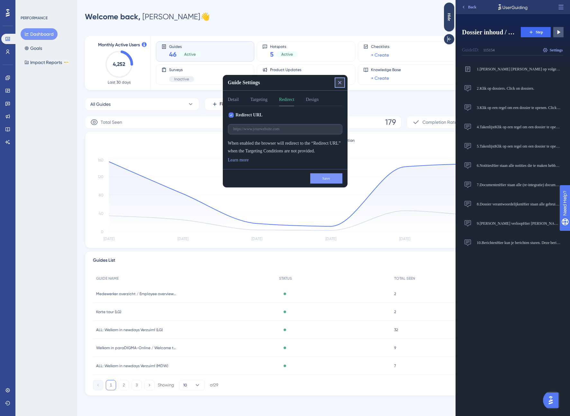
click at [339, 82] on icon at bounding box center [340, 83] width 4 height 4
